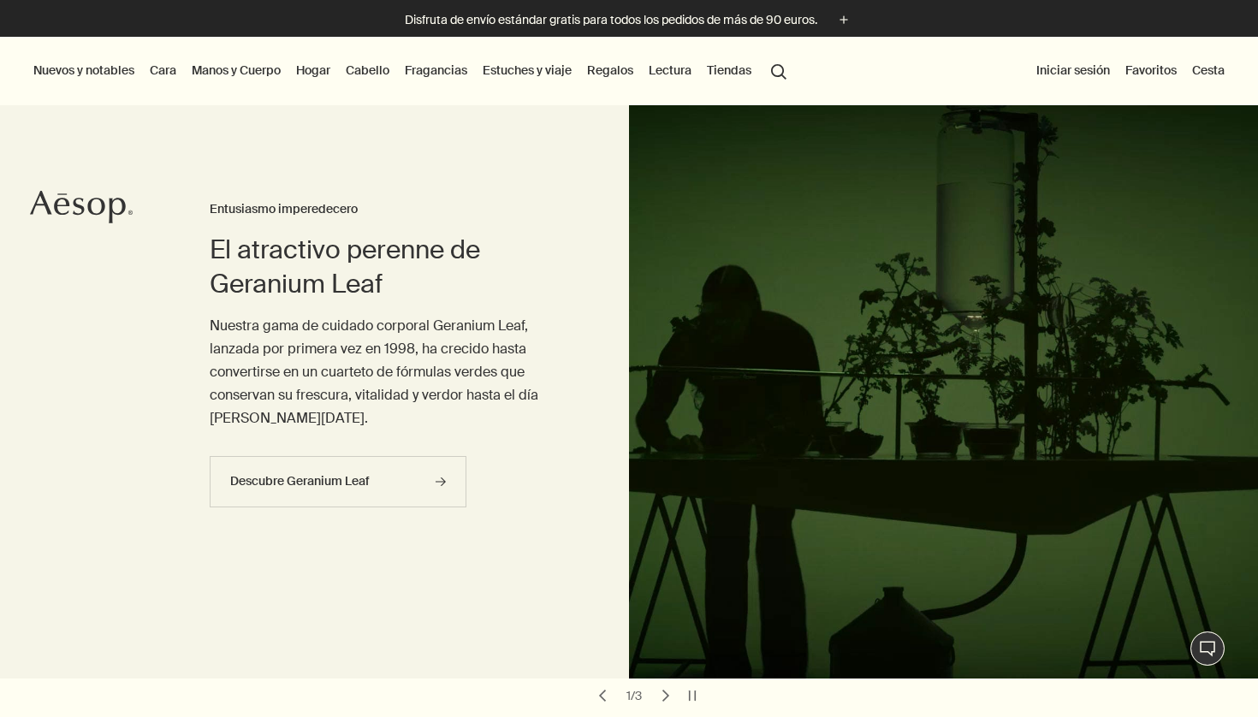
click at [169, 68] on link "Cara" at bounding box center [162, 70] width 33 height 22
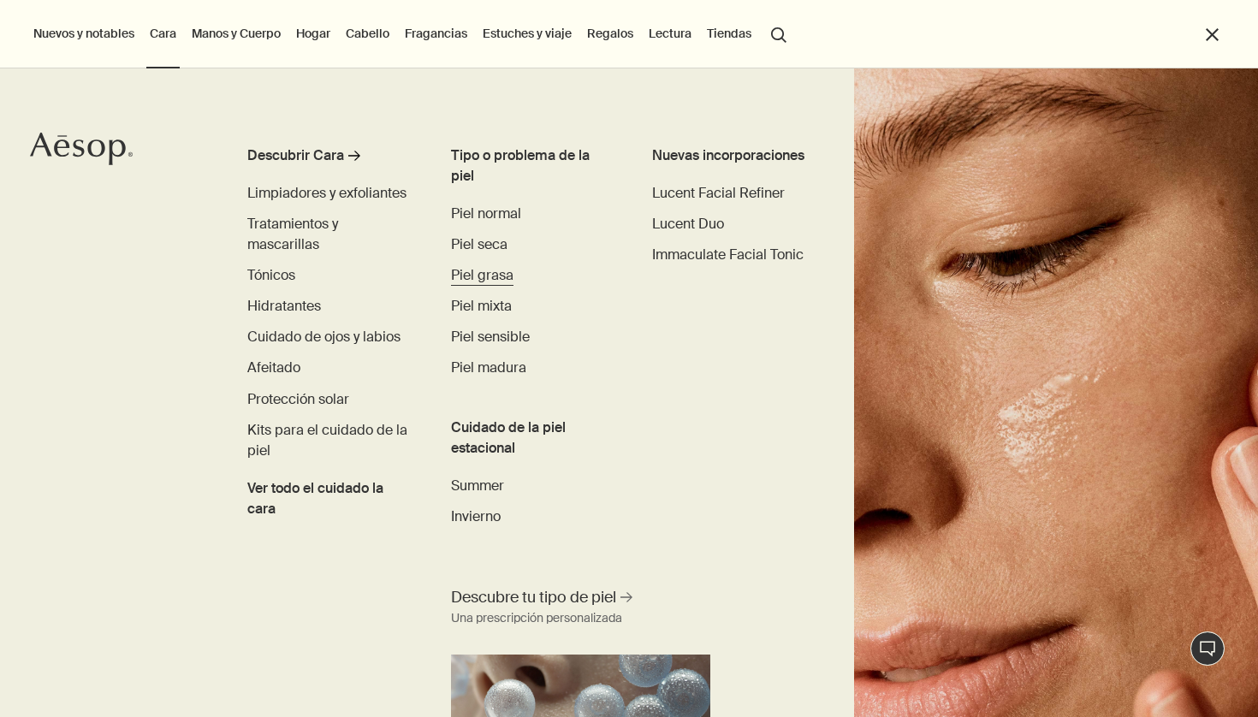
click at [488, 272] on span "Piel grasa" at bounding box center [482, 275] width 62 height 18
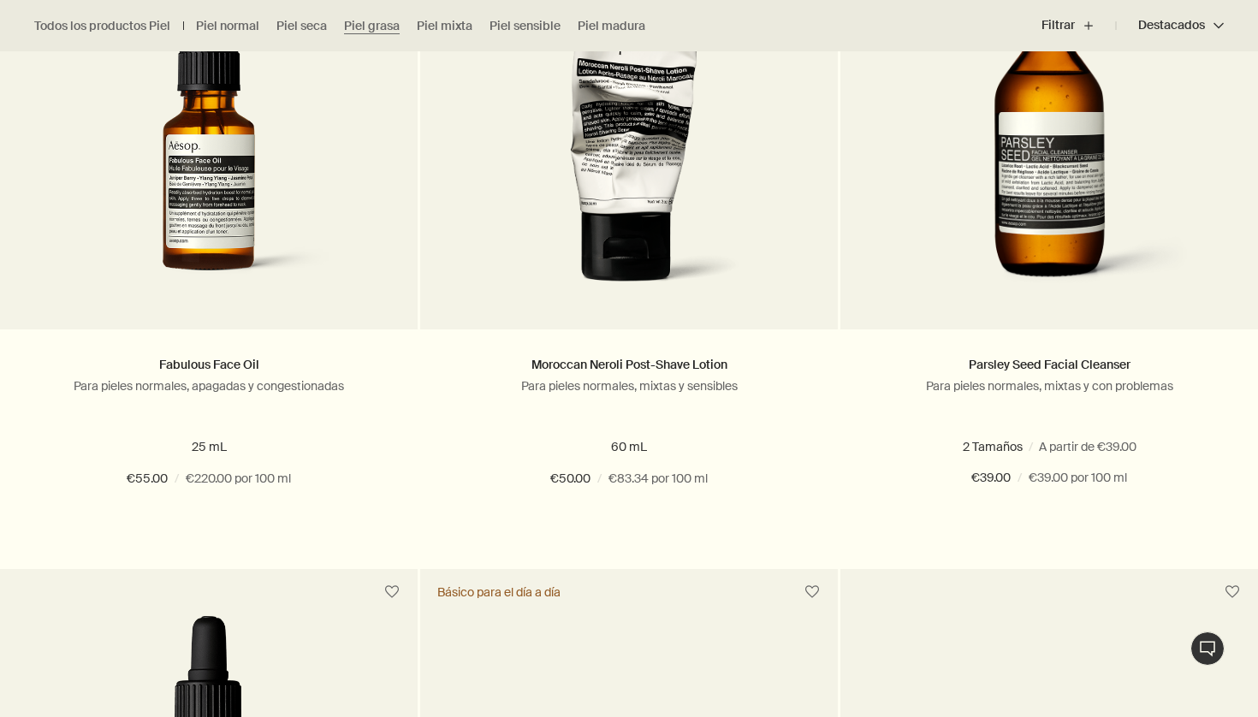
scroll to position [604, 0]
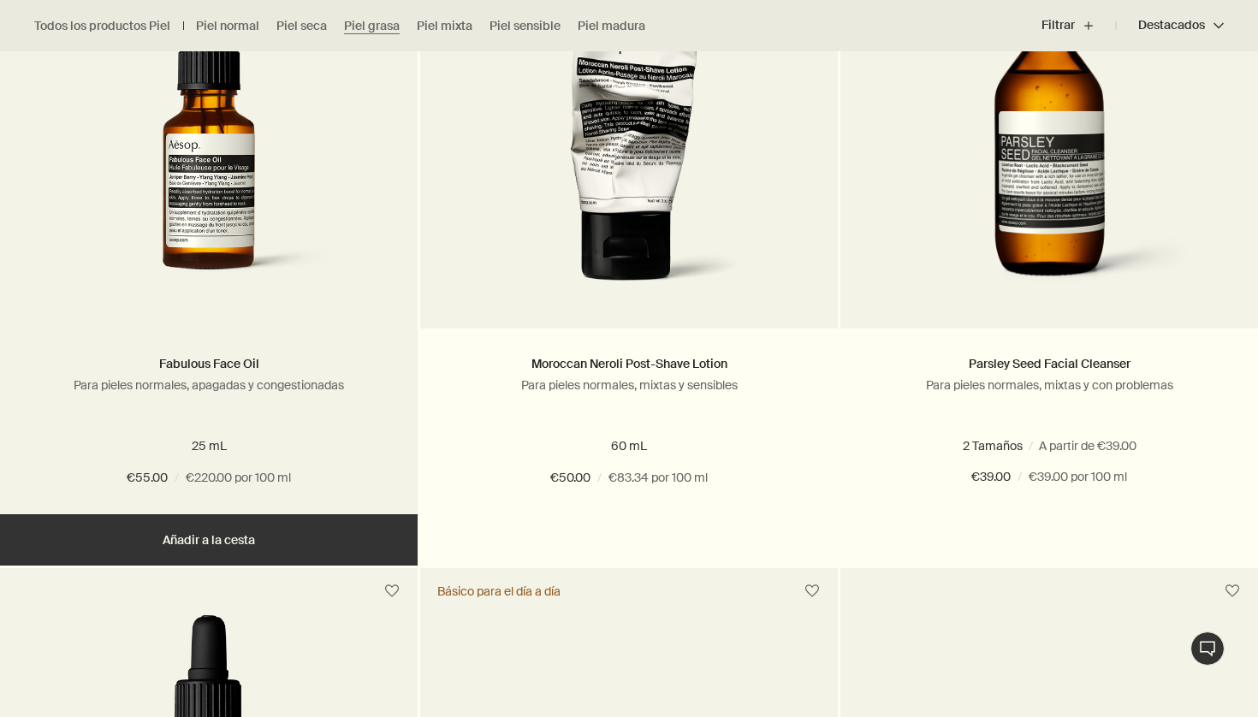
click at [169, 244] on img at bounding box center [209, 144] width 324 height 317
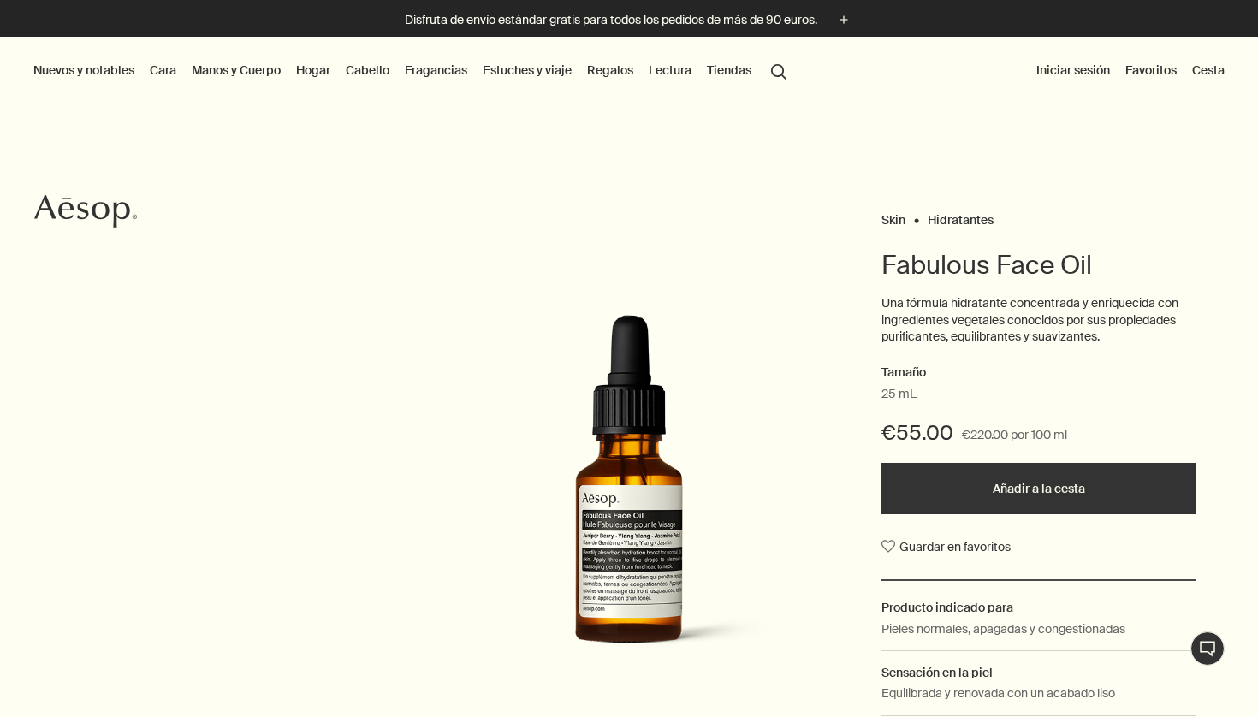
click at [374, 65] on link "Cabello" at bounding box center [367, 70] width 50 height 22
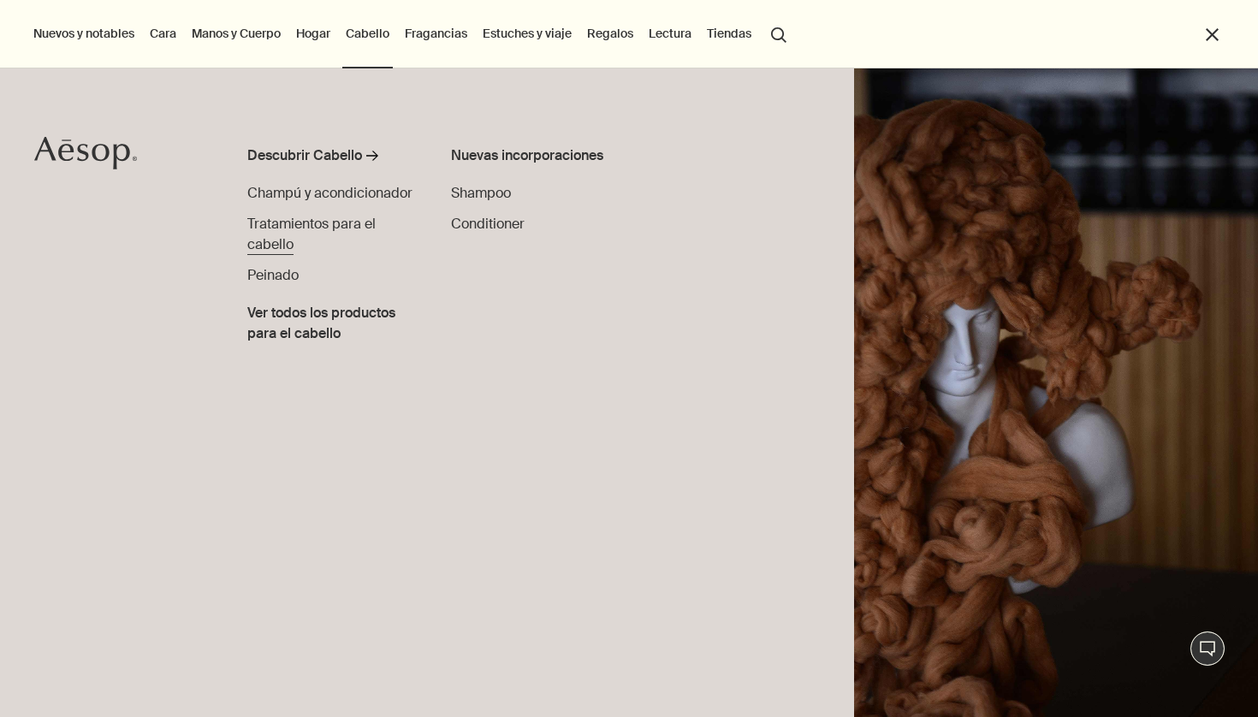
click at [310, 244] on span "Tratamientos para el cabello" at bounding box center [311, 234] width 128 height 39
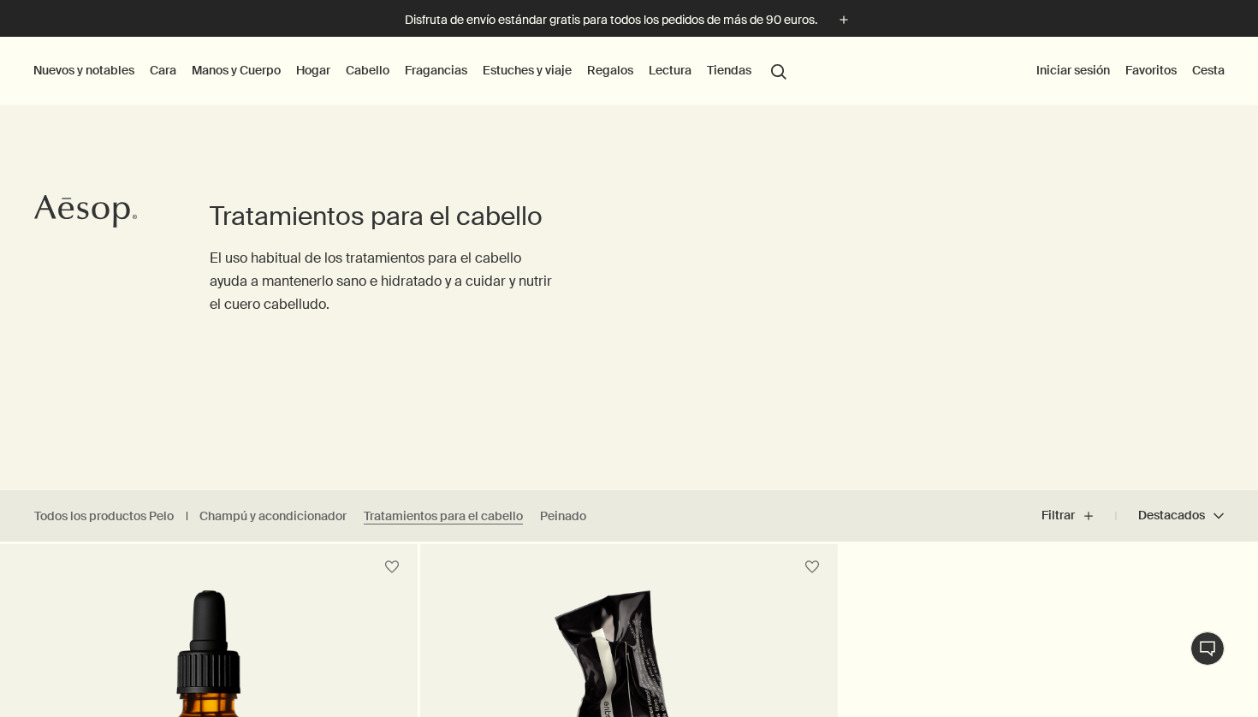
click at [161, 68] on link "Cara" at bounding box center [162, 70] width 33 height 22
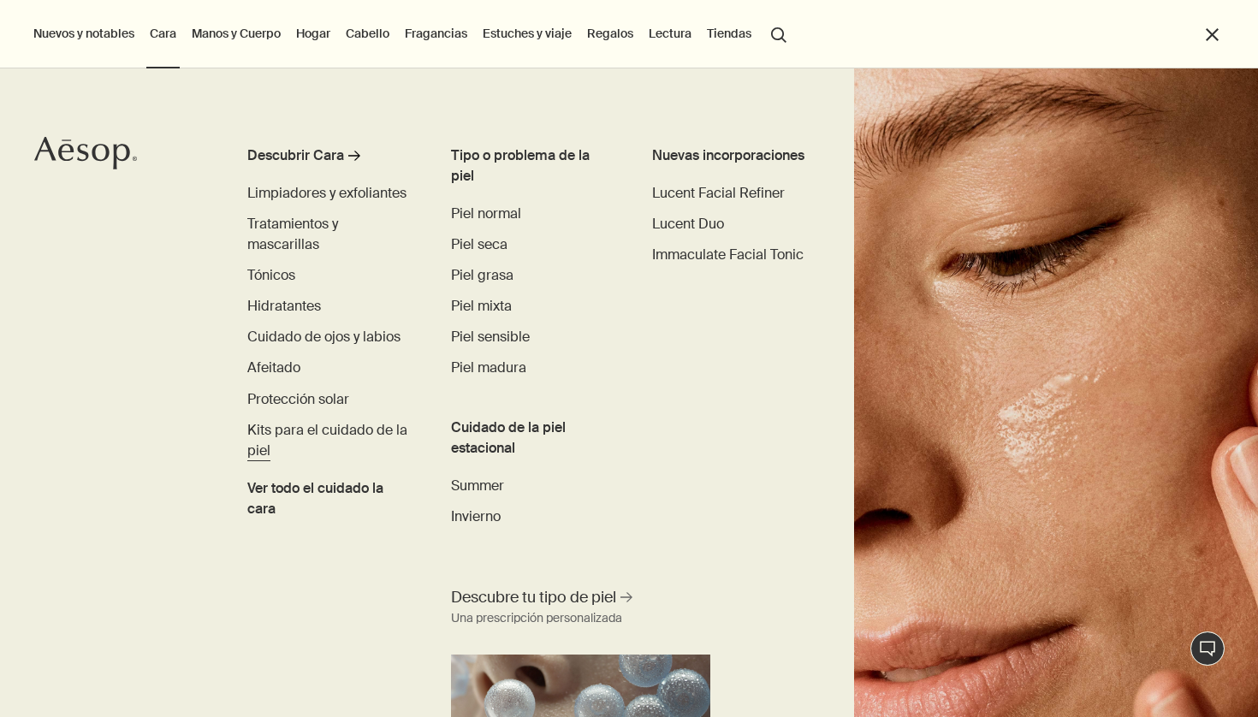
click at [313, 430] on span "Kits para el cuidado de la piel" at bounding box center [327, 440] width 160 height 39
